Goal: Transaction & Acquisition: Purchase product/service

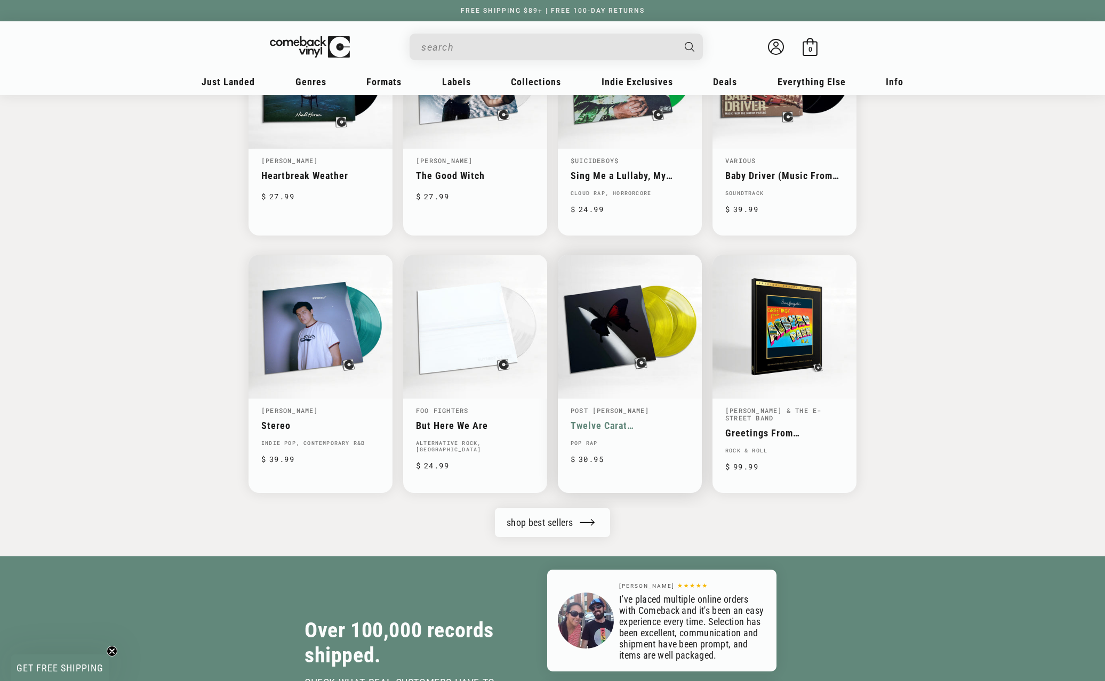
scroll to position [941, 0]
drag, startPoint x: 1018, startPoint y: 325, endPoint x: 1007, endPoint y: 324, distance: 11.2
click at [1018, 325] on div "Best Sellers Taylor Swift Midnights Synth-pop, Vocal, Indie Pop, Downtempo, Ele…" at bounding box center [552, 95] width 1105 height 823
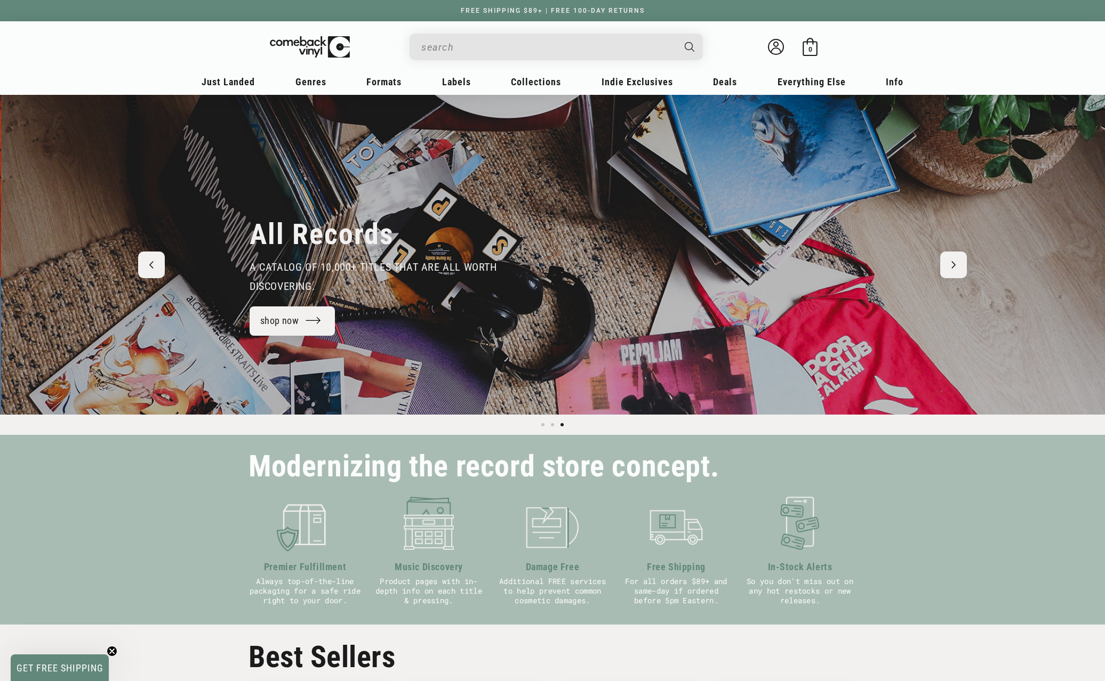
scroll to position [0, 2210]
click at [583, 39] on input "When autocomplete results are available use up and down arrows to review and en…" at bounding box center [547, 47] width 253 height 22
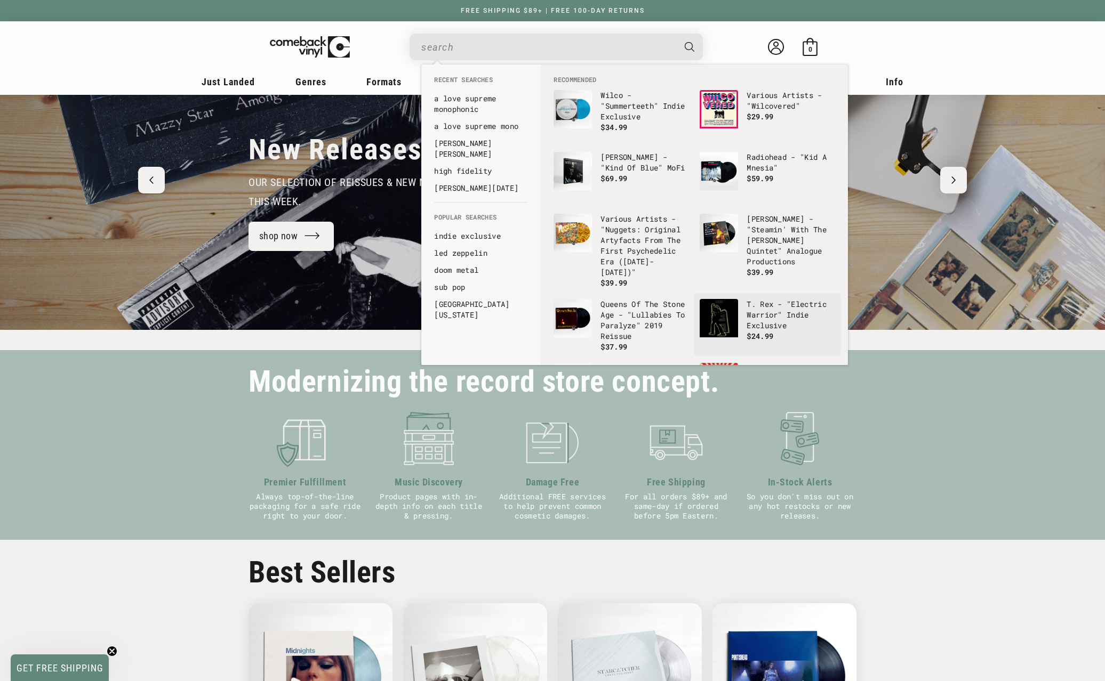
scroll to position [76, 0]
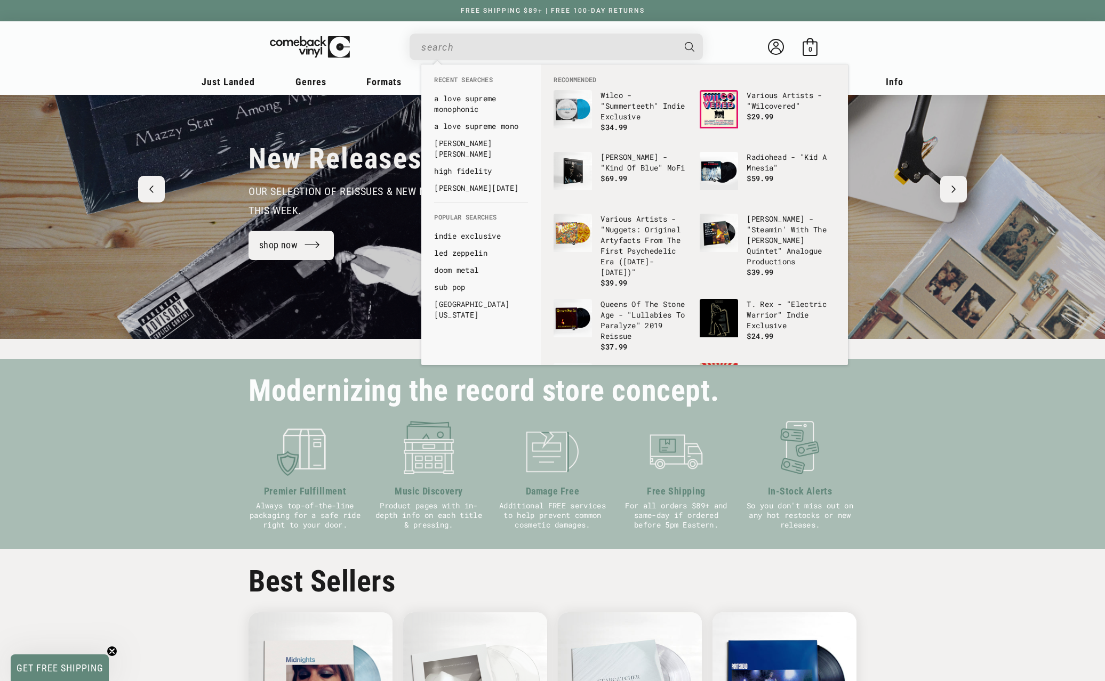
click at [537, 41] on input "When autocomplete results are available use up and down arrows to review and en…" at bounding box center [547, 47] width 253 height 22
click at [504, 99] on link "a love supreme monophonic" at bounding box center [481, 103] width 94 height 21
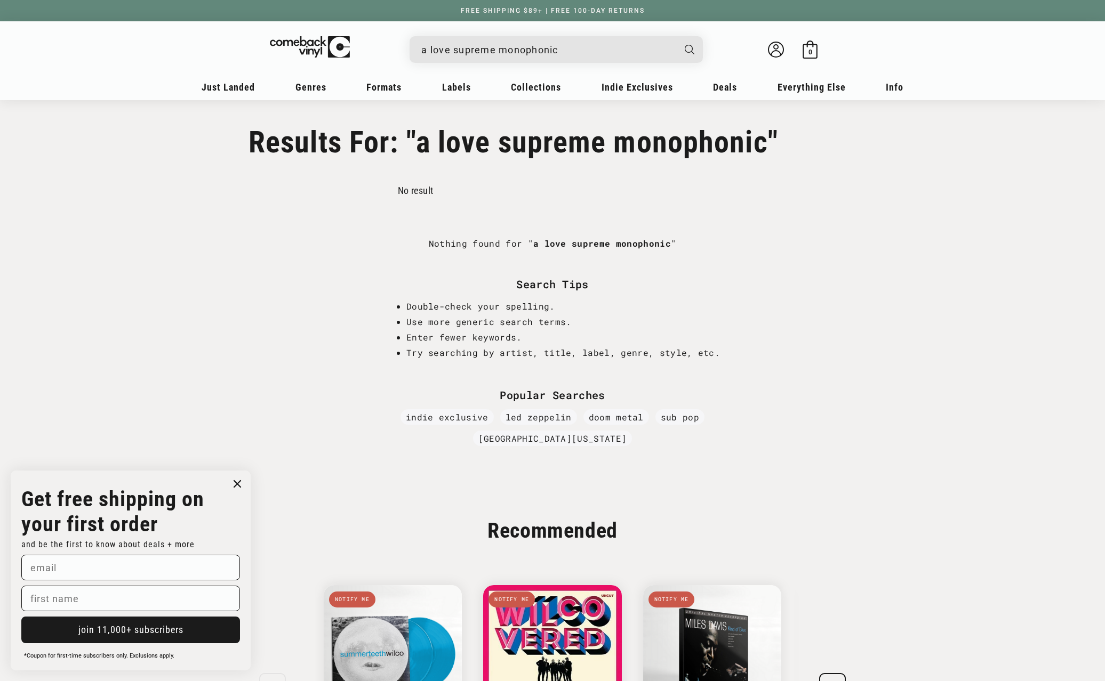
click at [444, 50] on input "a love supreme monophonic" at bounding box center [547, 50] width 253 height 22
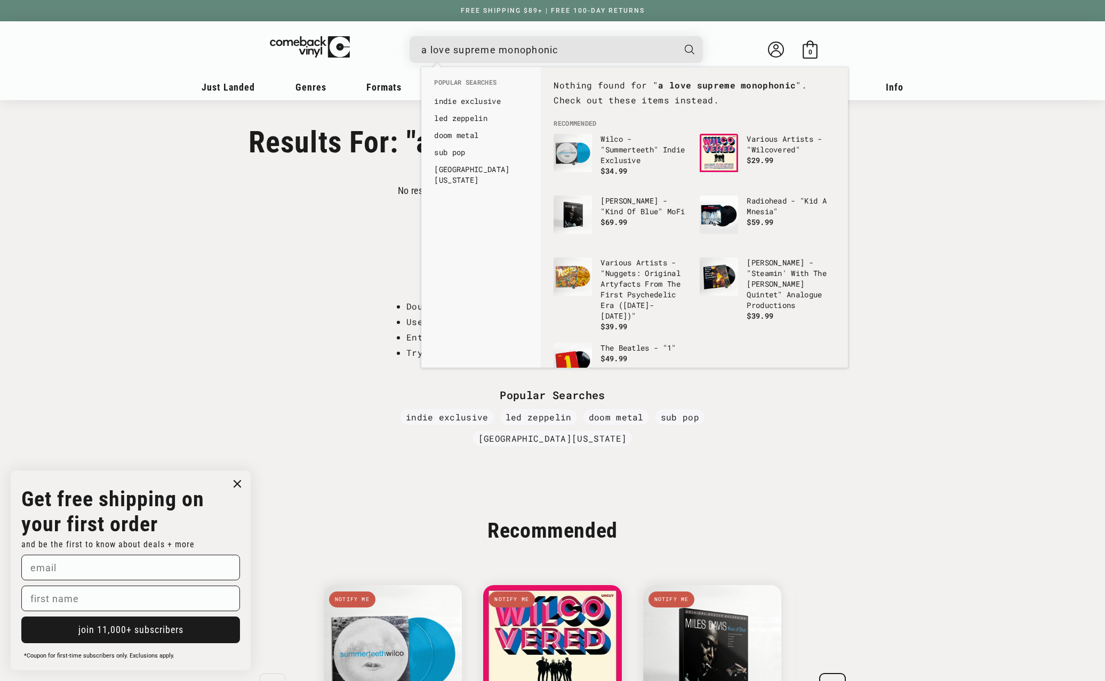
drag, startPoint x: 499, startPoint y: 50, endPoint x: 601, endPoint y: 41, distance: 103.4
click at [601, 41] on input "a love supreme monophonic" at bounding box center [547, 50] width 253 height 22
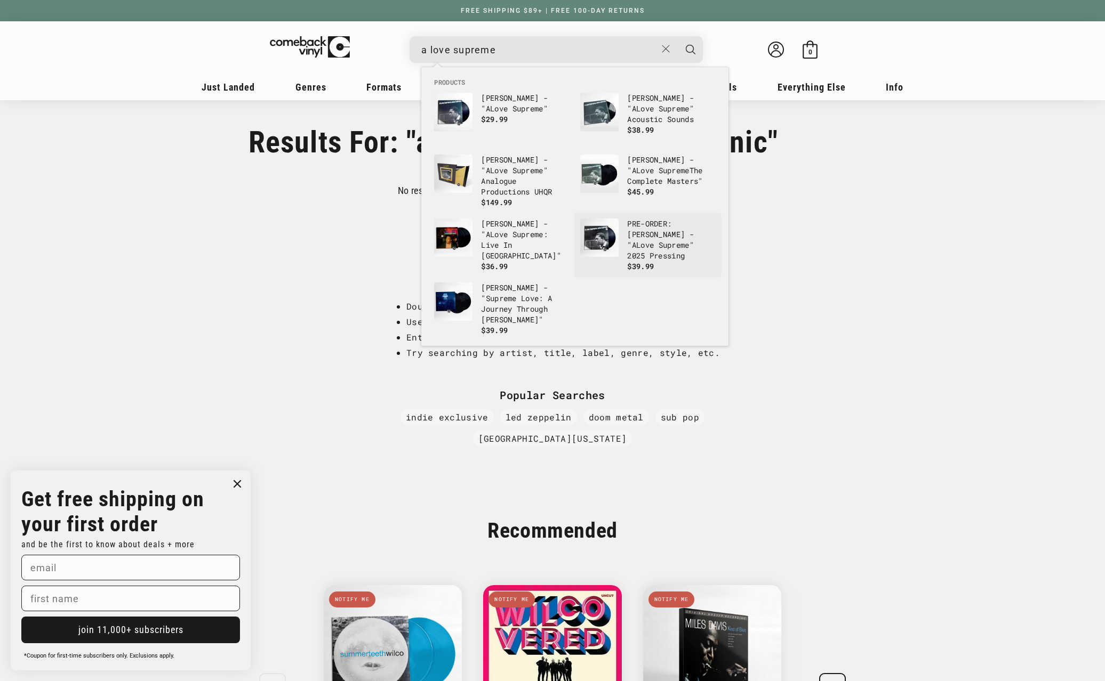
type input "a love supreme"
click at [640, 225] on p "PRE-ORDER: John Coltrane - "A Love Supreme " 2025 Pressing" at bounding box center [671, 240] width 89 height 43
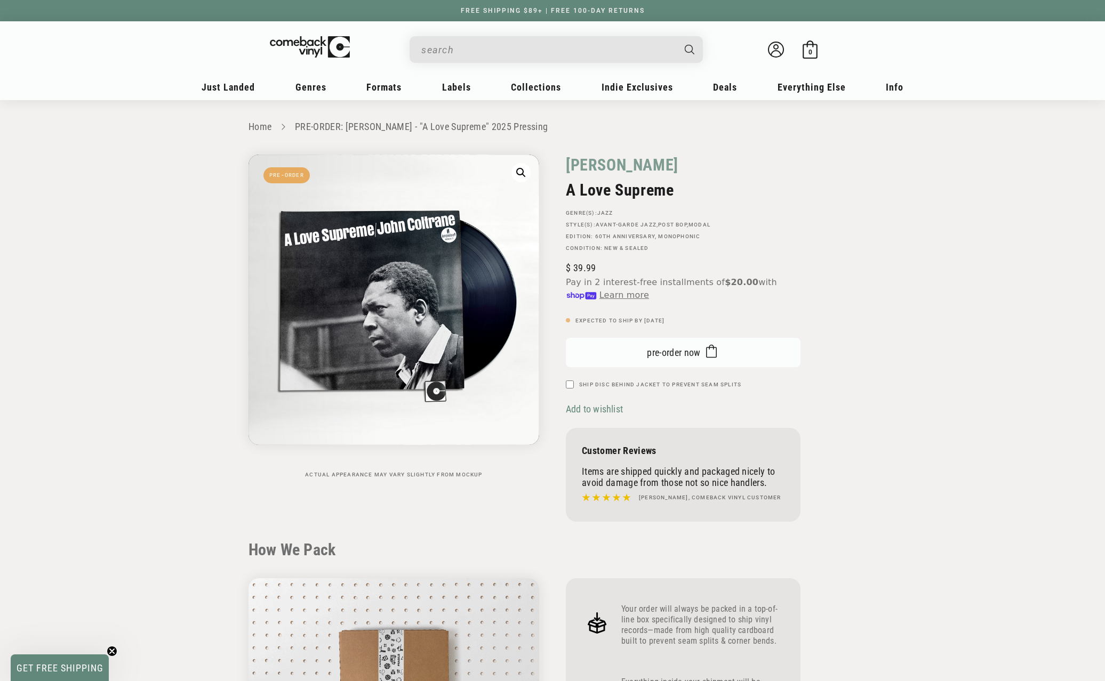
click at [680, 351] on span "pre-order now" at bounding box center [674, 352] width 54 height 11
